Goal: Transaction & Acquisition: Purchase product/service

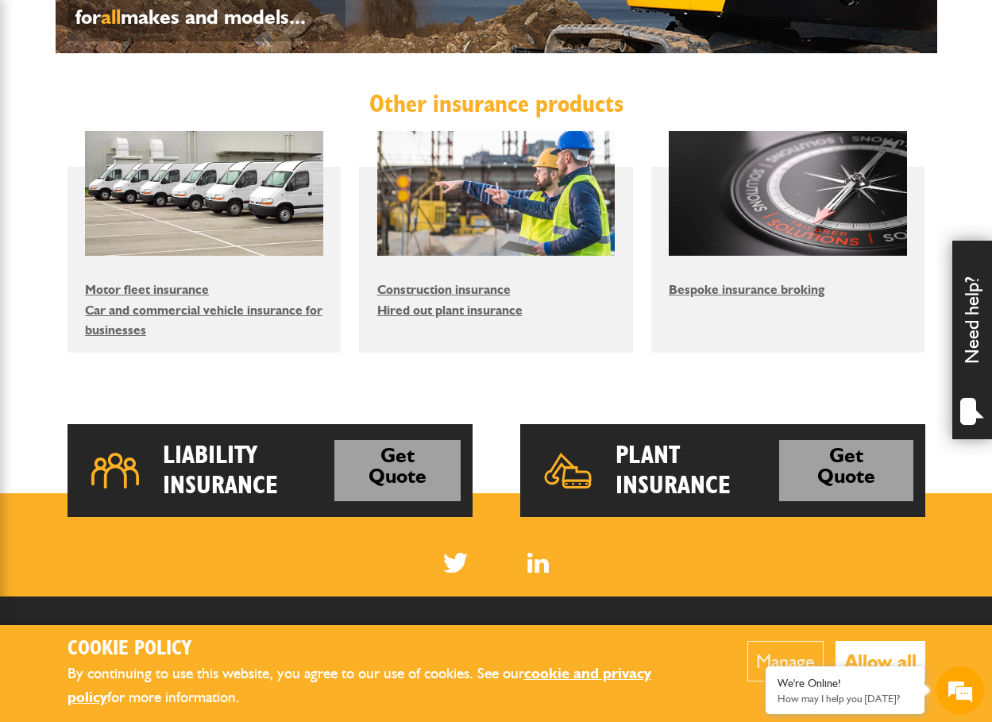
scroll to position [874, 0]
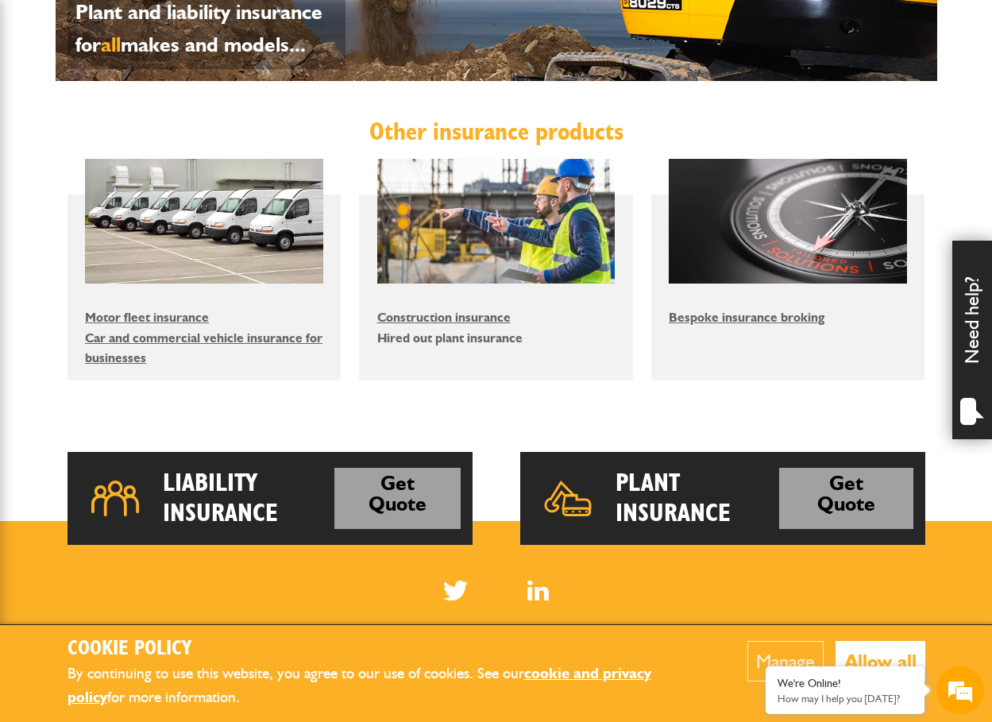
click at [465, 337] on link "Hired out plant insurance" at bounding box center [449, 337] width 145 height 15
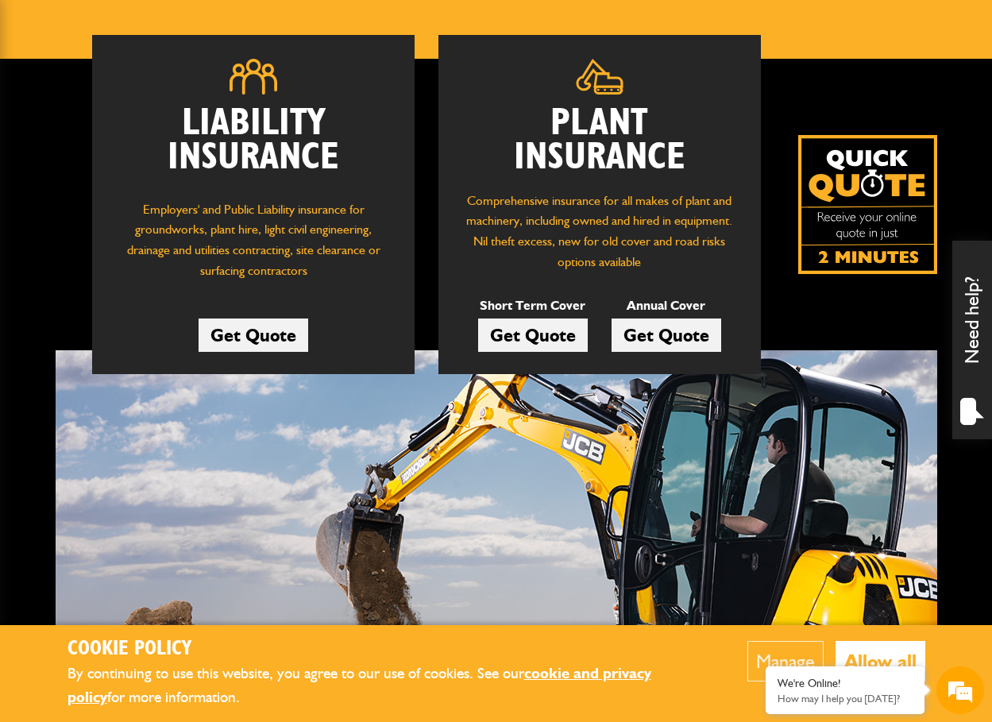
click at [555, 330] on link "Get Quote" at bounding box center [533, 334] width 110 height 33
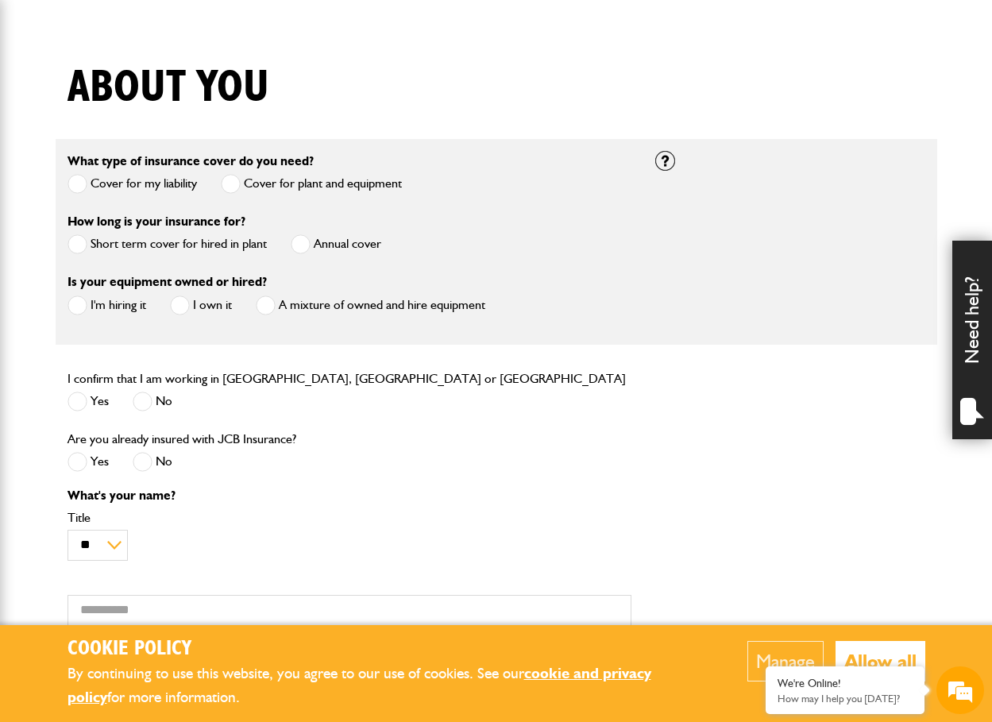
scroll to position [397, 0]
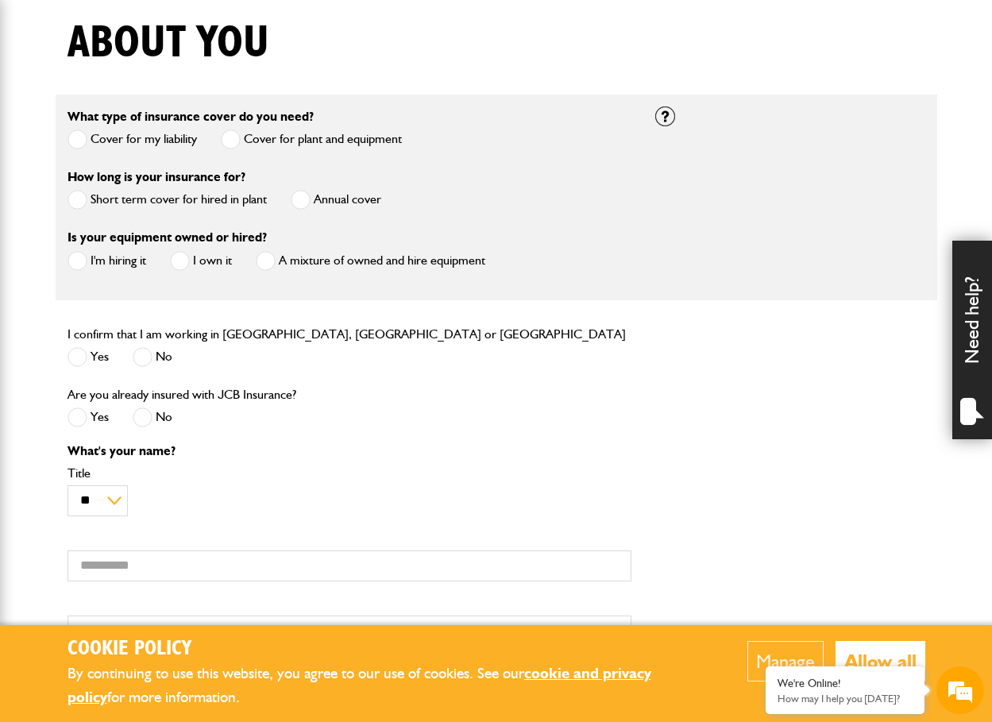
click at [75, 198] on span at bounding box center [78, 200] width 20 height 20
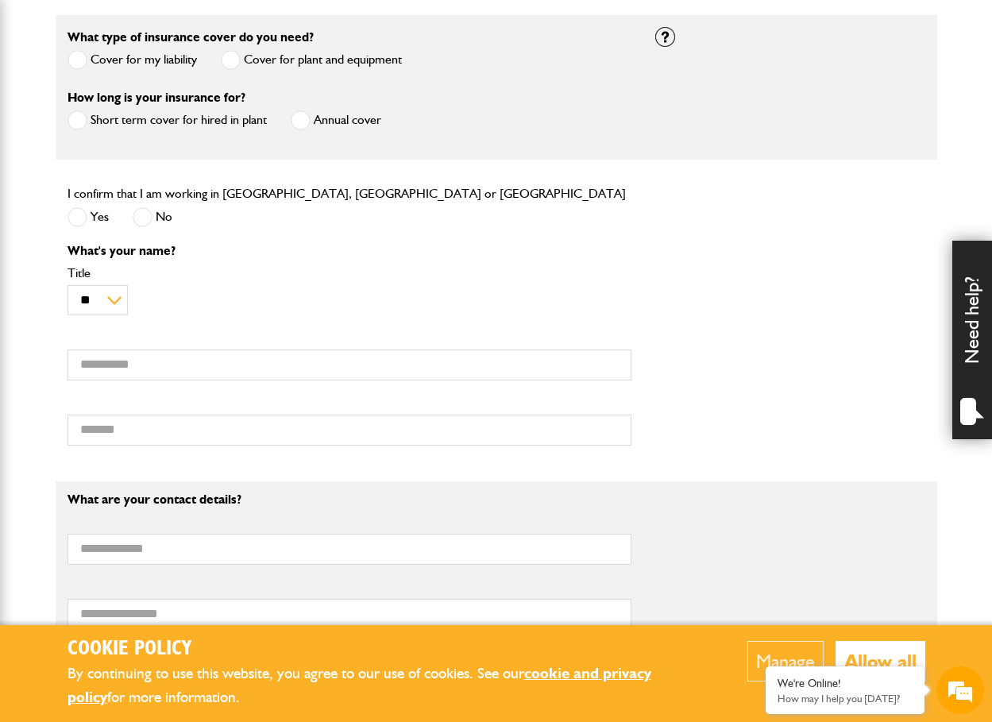
scroll to position [0, 0]
click at [78, 220] on span at bounding box center [78, 217] width 20 height 20
